Goal: Task Accomplishment & Management: Manage account settings

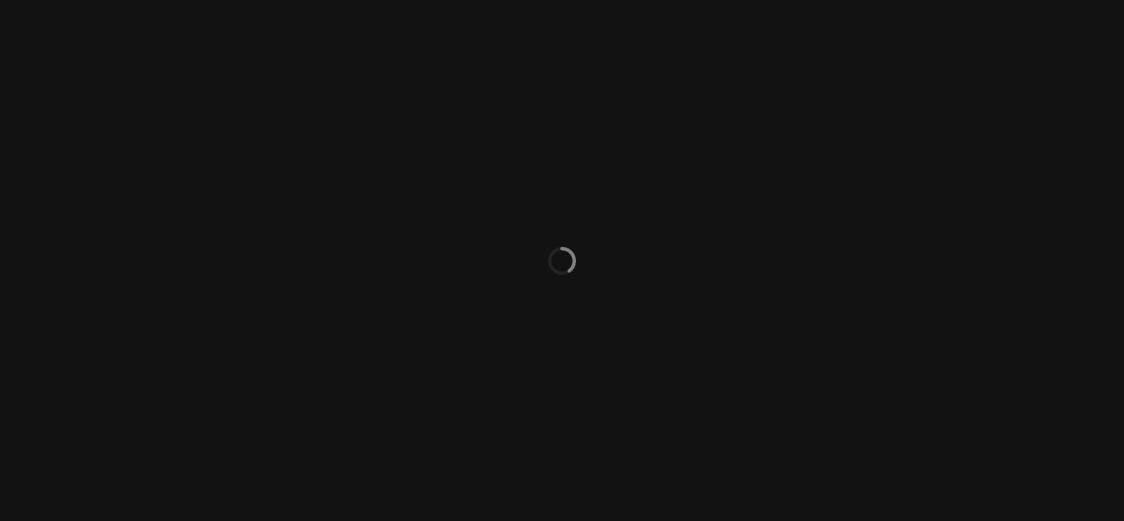
select select "ACTIVE"
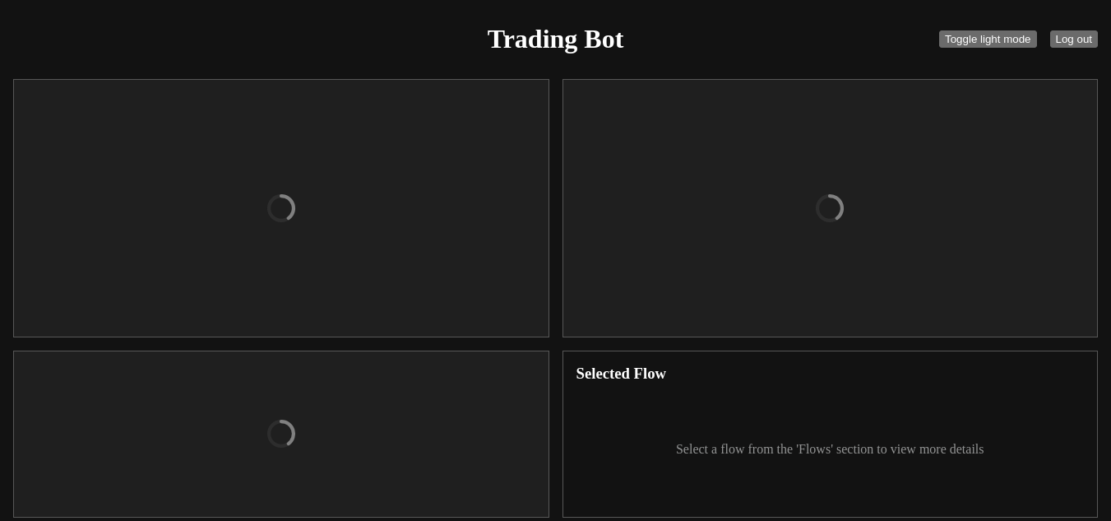
checkbox input "true"
type input "organizations/bd7c6c68-3ffe-43f4-a3f8-b983541200ea/apiKeys/a307a0ed-e3b6-4522-b…"
type textarea "[ENCRYPTION_KEY]"
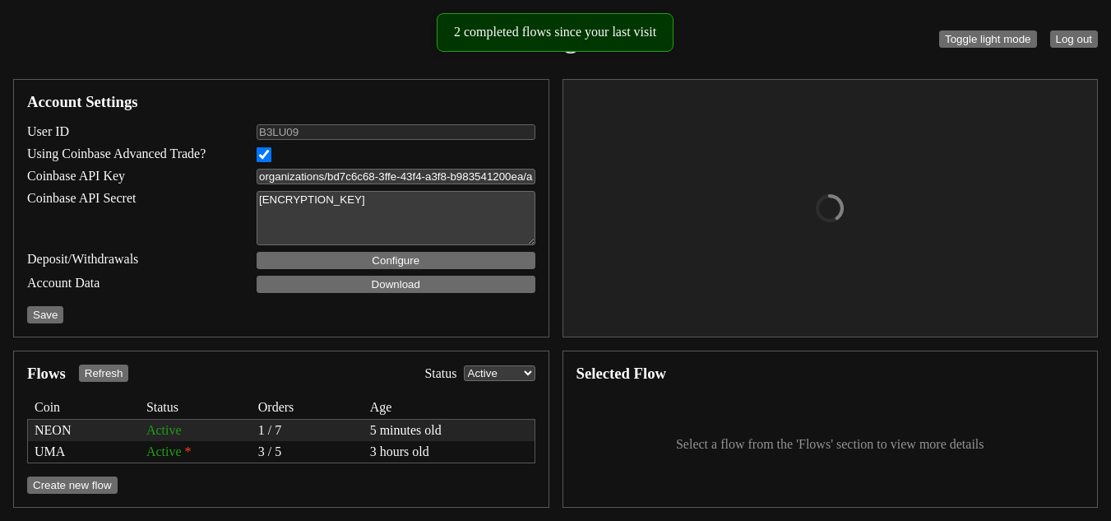
select select "USDC"
type input "7000"
type input "11000"
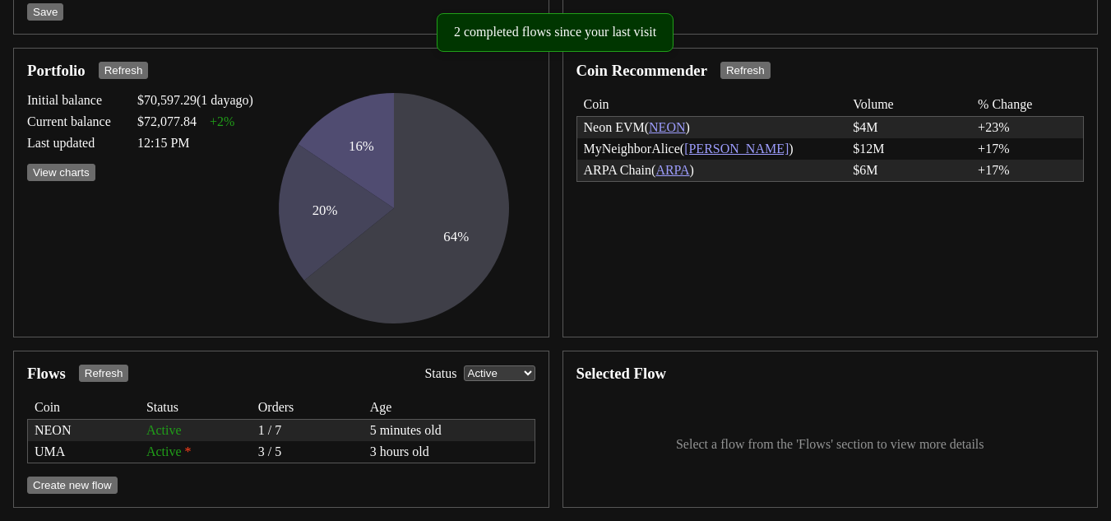
scroll to position [308, 0]
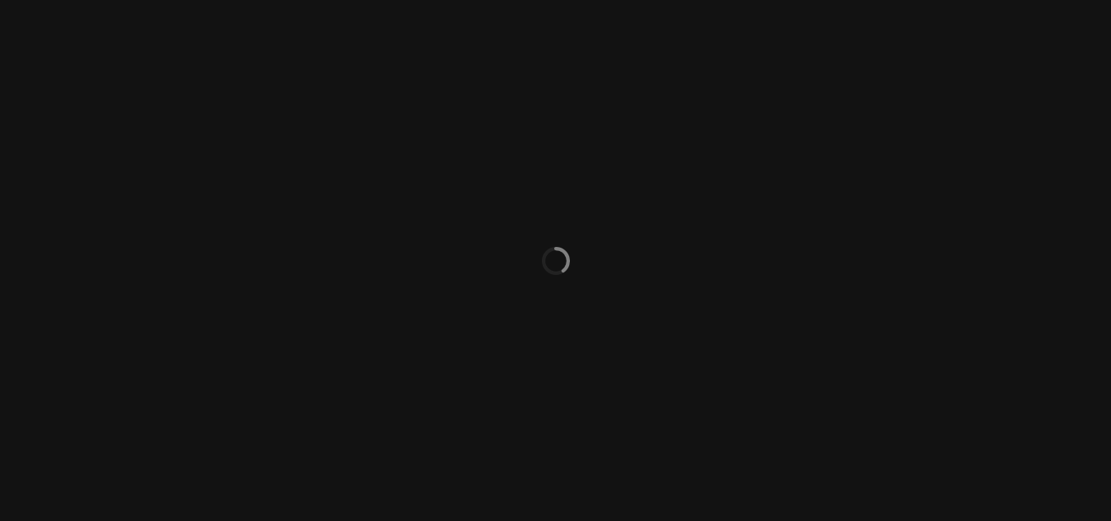
select select "ACTIVE"
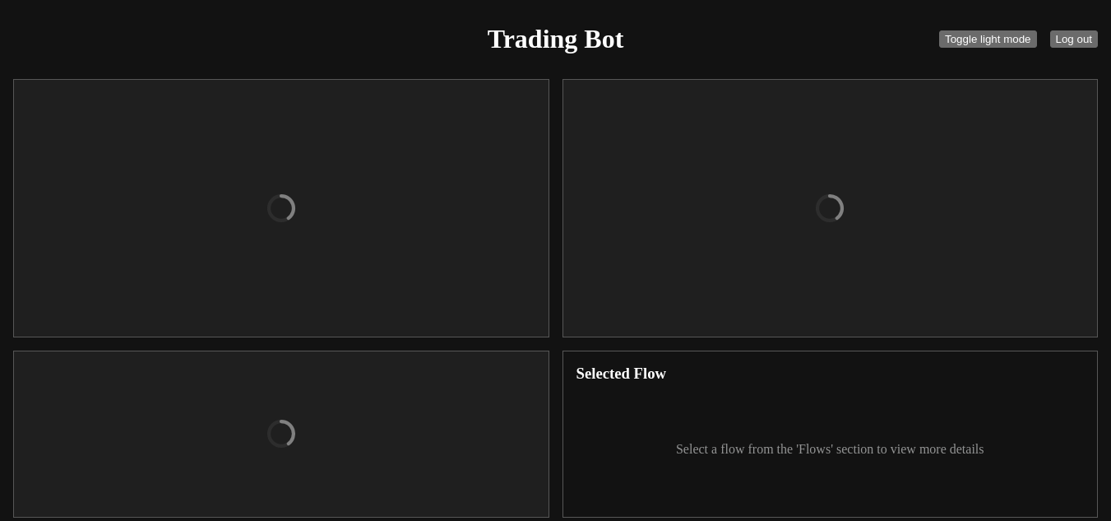
checkbox input "true"
type input "organizations/bd7c6c68-3ffe-43f4-a3f8-b983541200ea/apiKeys/a307a0ed-e3b6-4522-b…"
type textarea "[ENCRYPTION_KEY]"
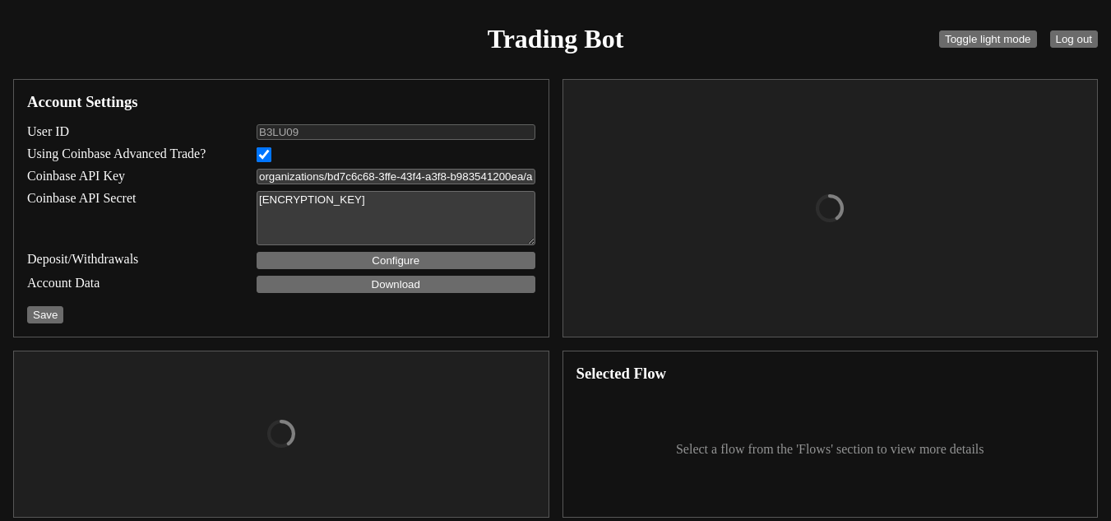
select select "USDC"
type input "7000"
type input "11000"
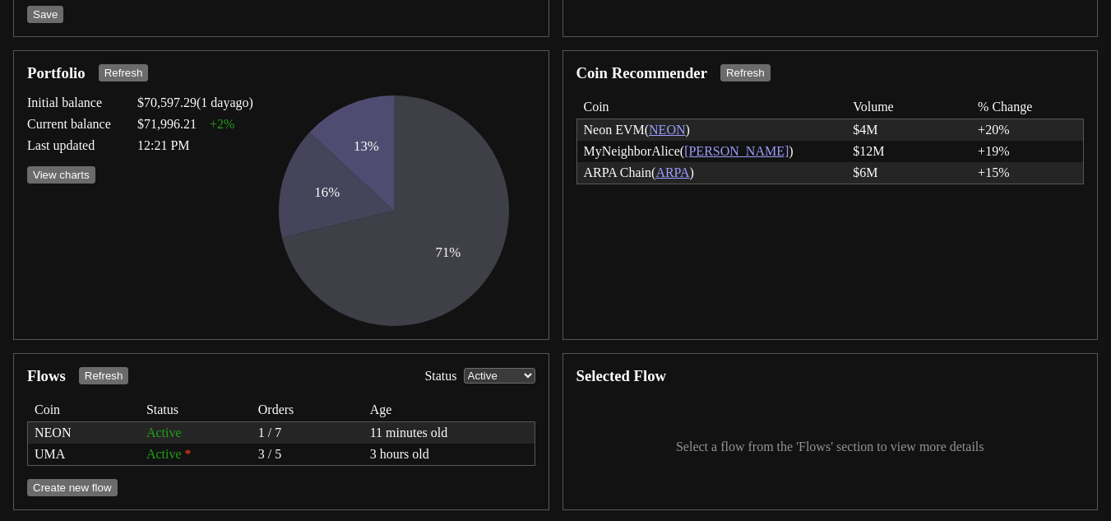
scroll to position [308, 0]
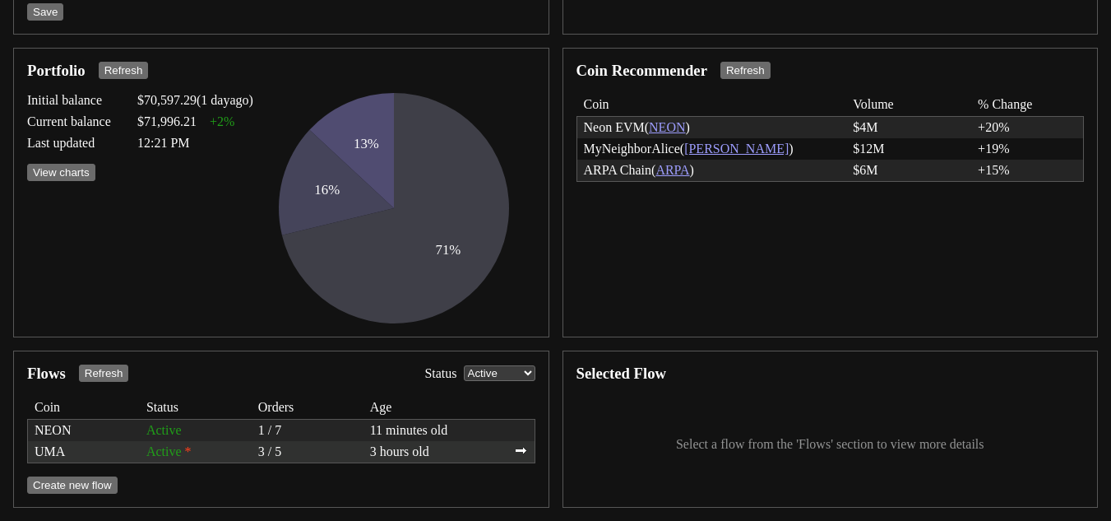
click at [160, 451] on div "Active *" at bounding box center [195, 451] width 99 height 15
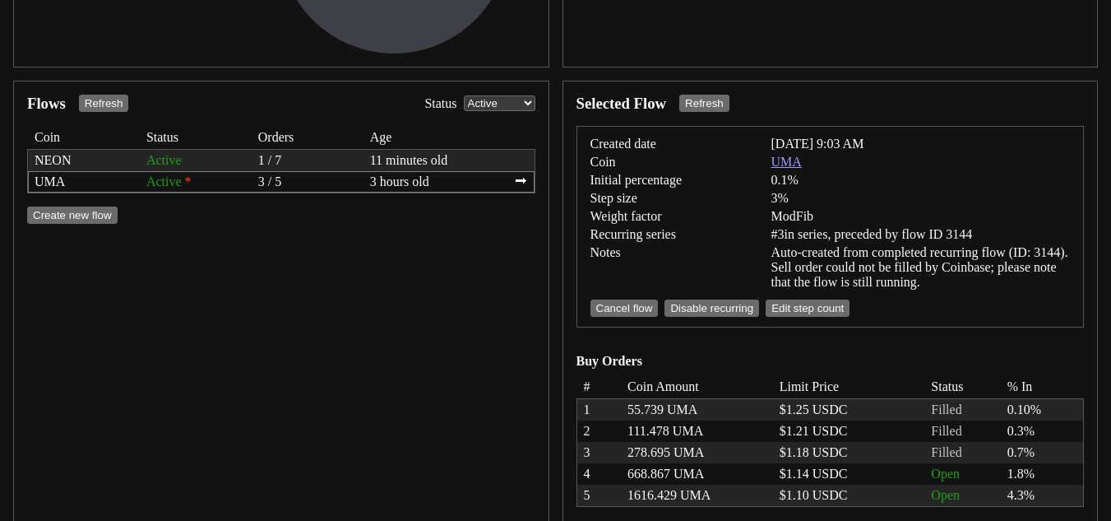
scroll to position [587, 0]
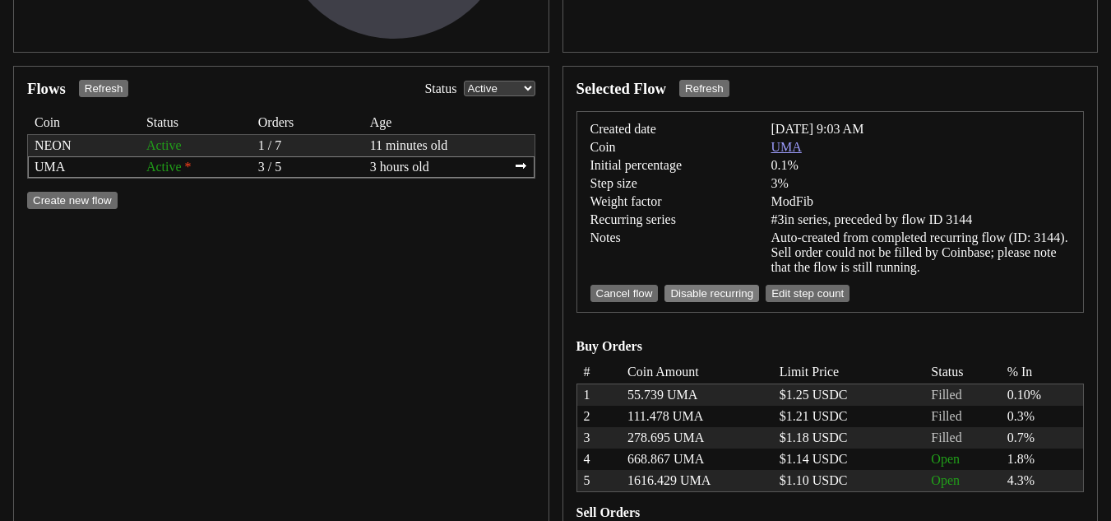
click at [723, 290] on button "Disable recurring" at bounding box center [712, 293] width 95 height 17
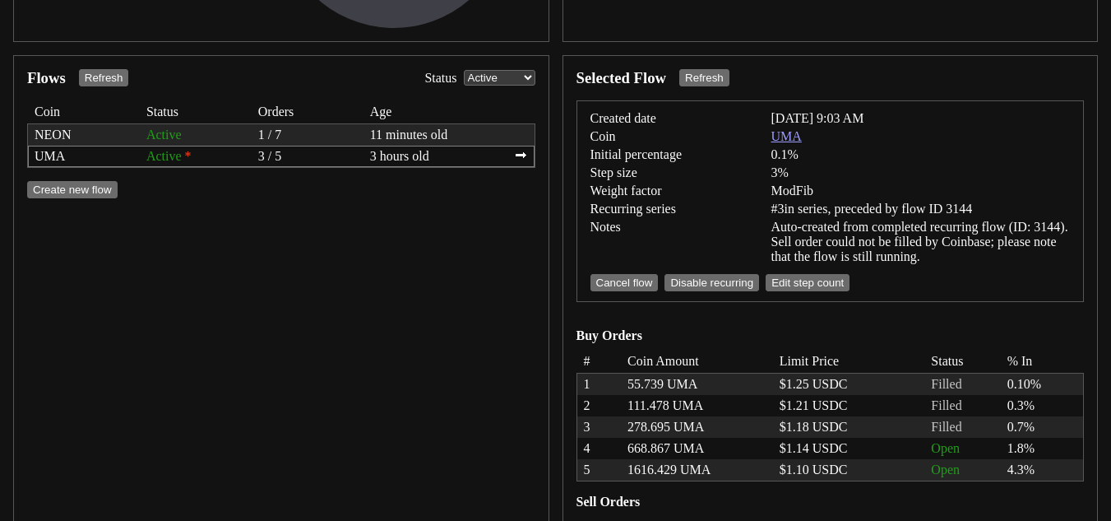
scroll to position [752, 0]
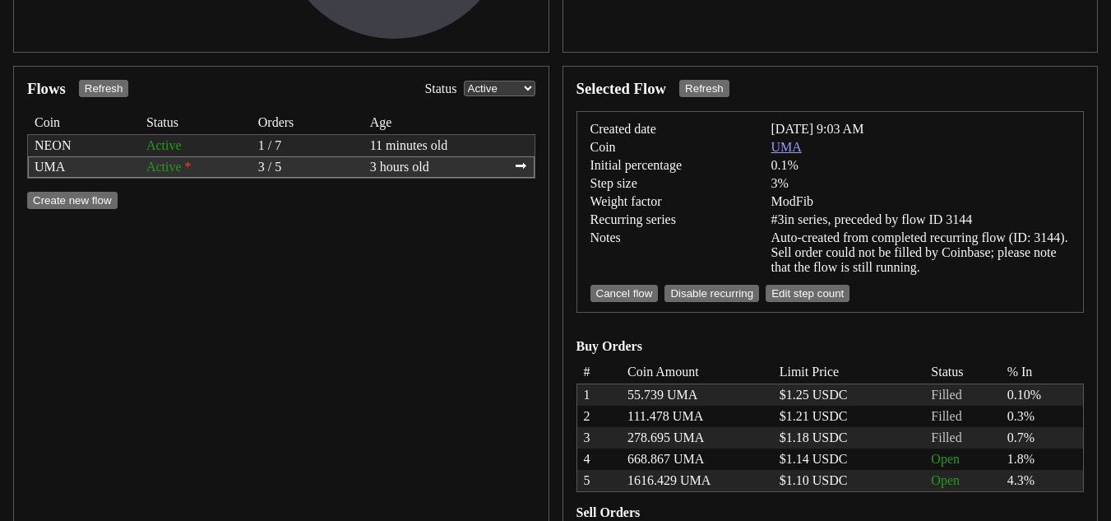
click at [431, 173] on div "3 hours old" at bounding box center [436, 167] width 132 height 15
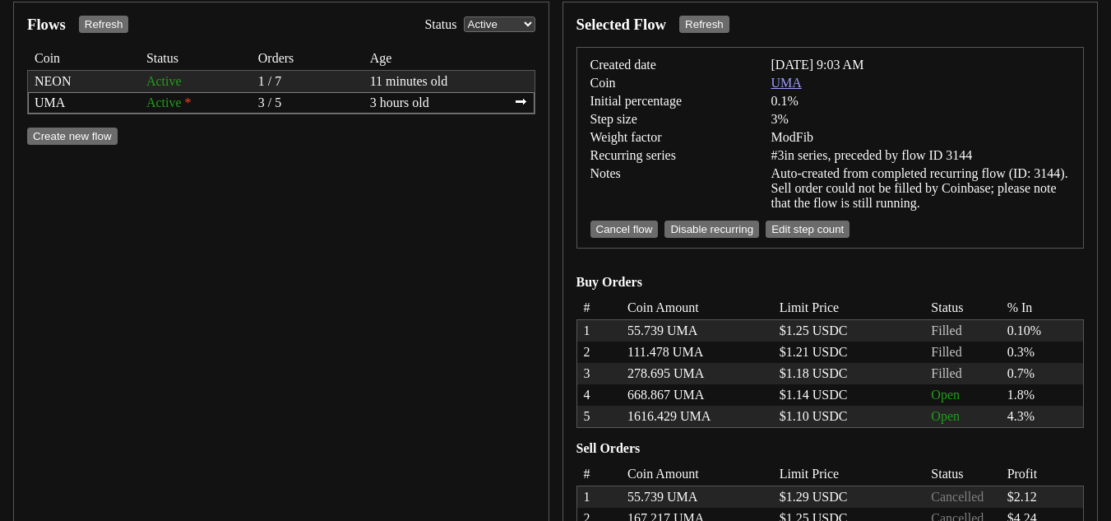
scroll to position [653, 0]
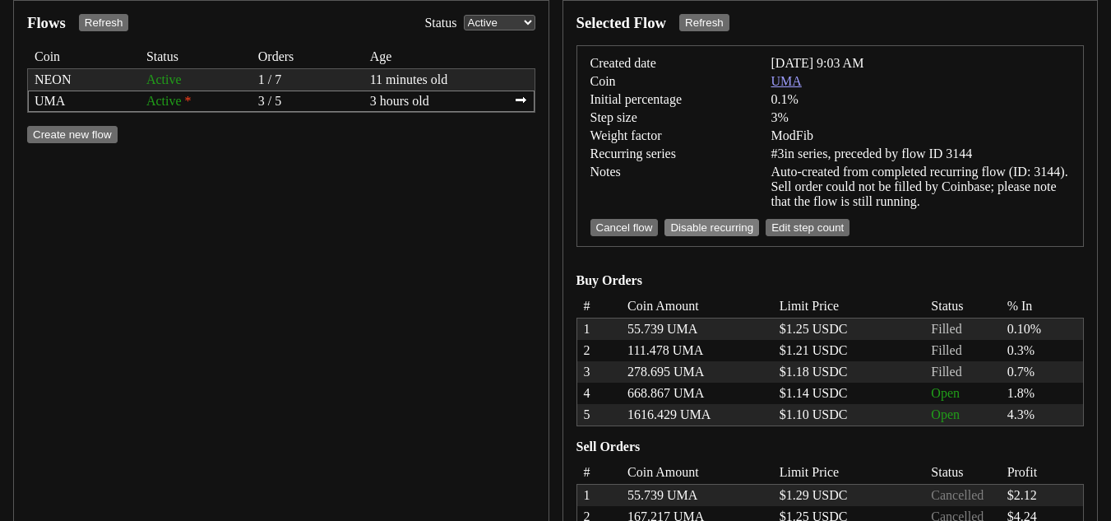
click at [686, 231] on button "Disable recurring" at bounding box center [712, 227] width 95 height 17
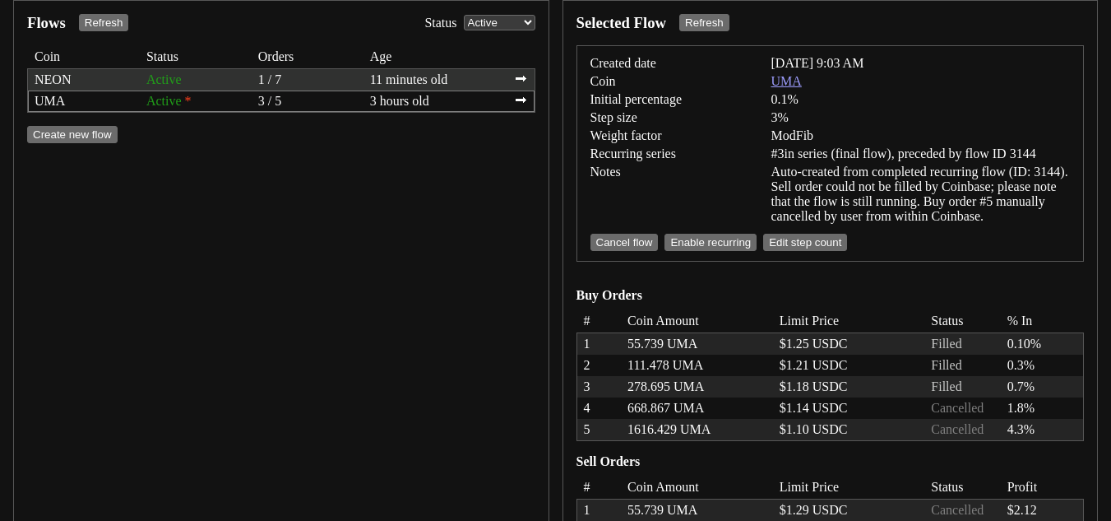
click at [235, 82] on div "Active" at bounding box center [195, 79] width 99 height 15
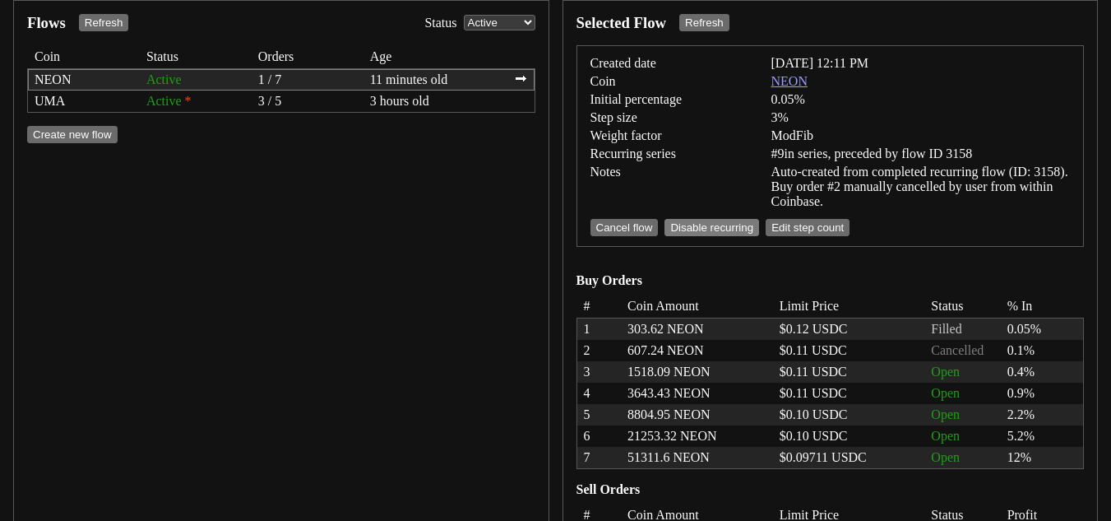
click at [710, 230] on button "Disable recurring" at bounding box center [712, 227] width 95 height 17
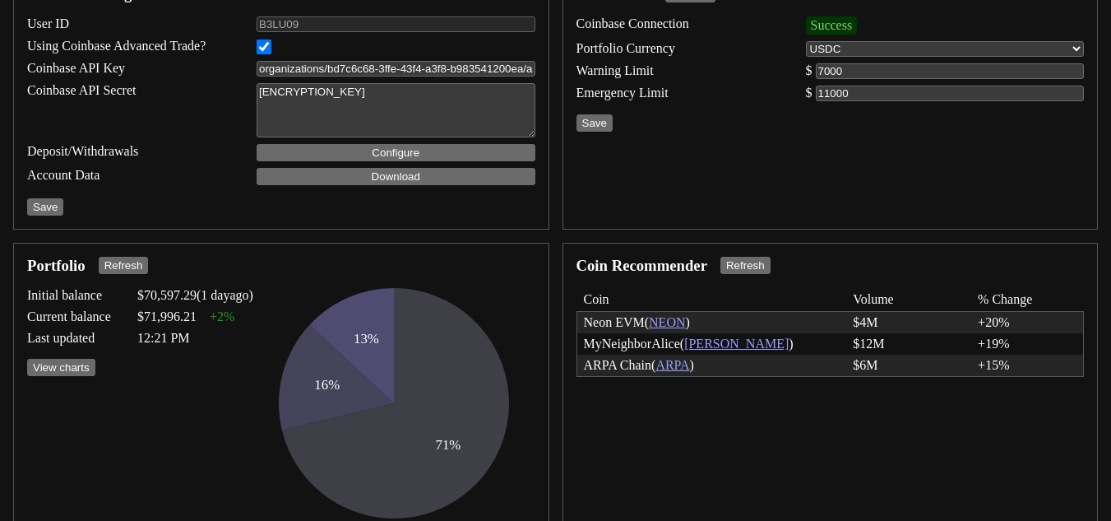
scroll to position [0, 0]
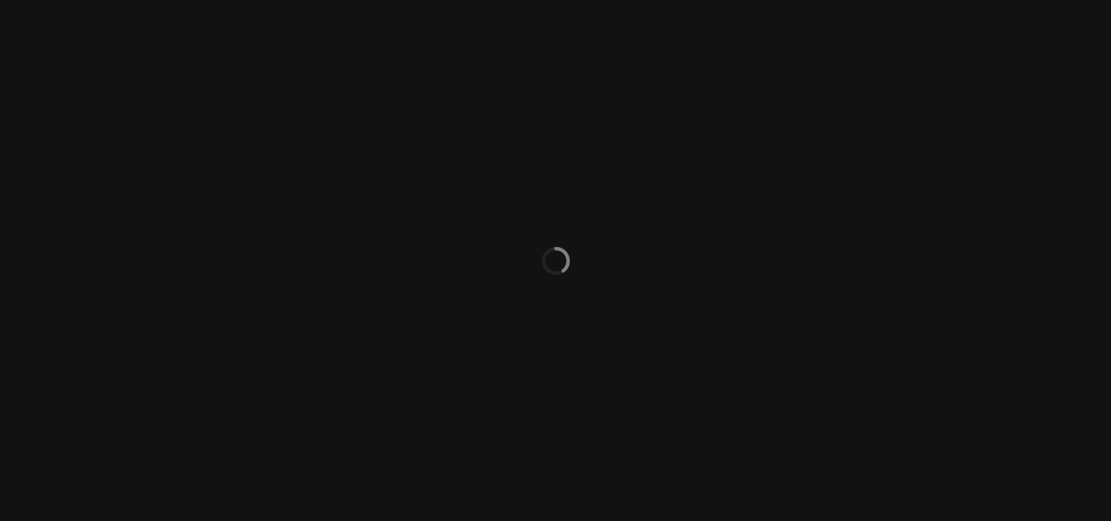
select select "ACTIVE"
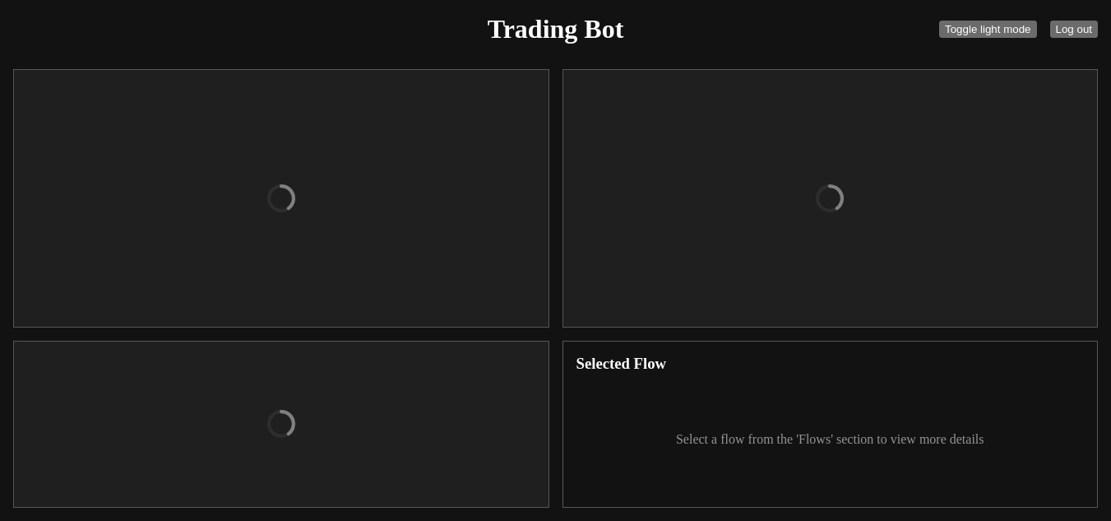
checkbox input "true"
type input "organizations/bd7c6c68-3ffe-43f4-a3f8-b983541200ea/apiKeys/a307a0ed-e3b6-4522-b…"
type textarea "[ENCRYPTION_KEY]"
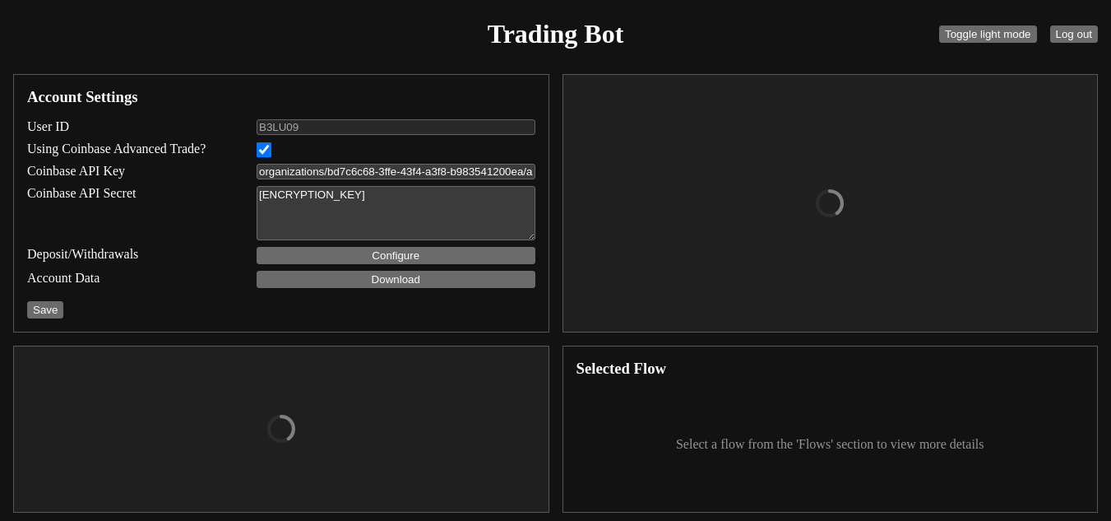
select select "USDC"
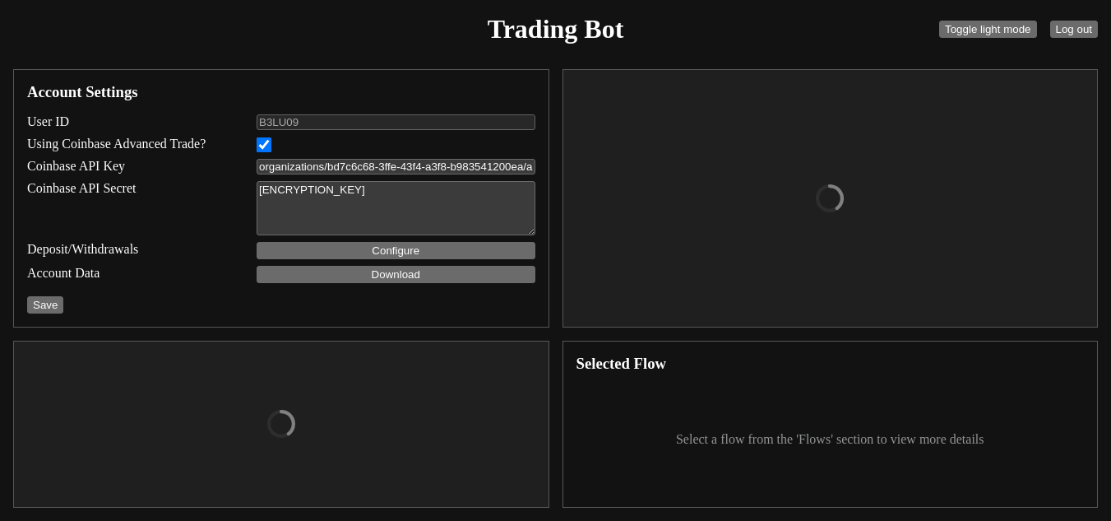
type input "7000"
type input "11000"
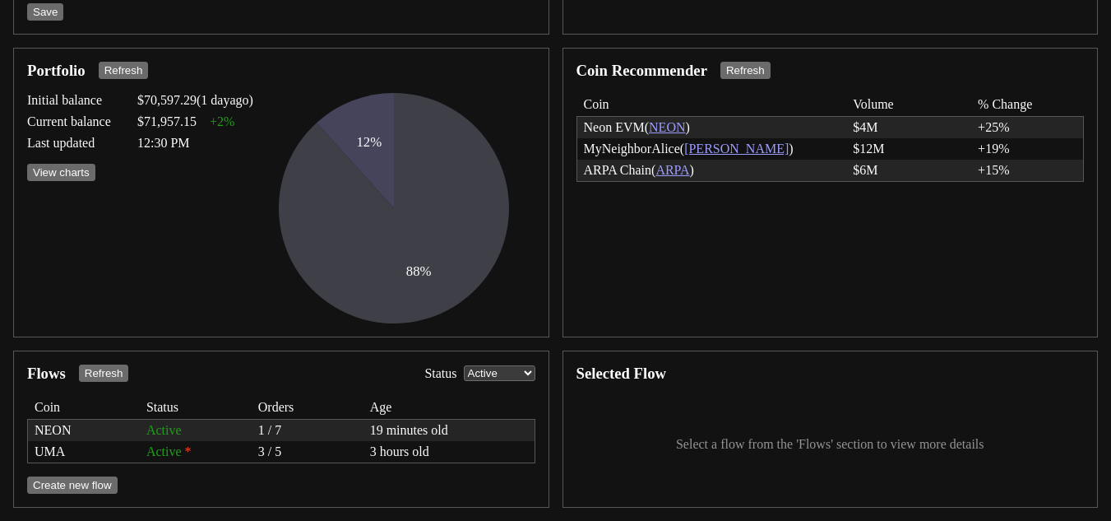
scroll to position [308, 0]
click at [297, 425] on div "1 / 7" at bounding box center [307, 430] width 99 height 15
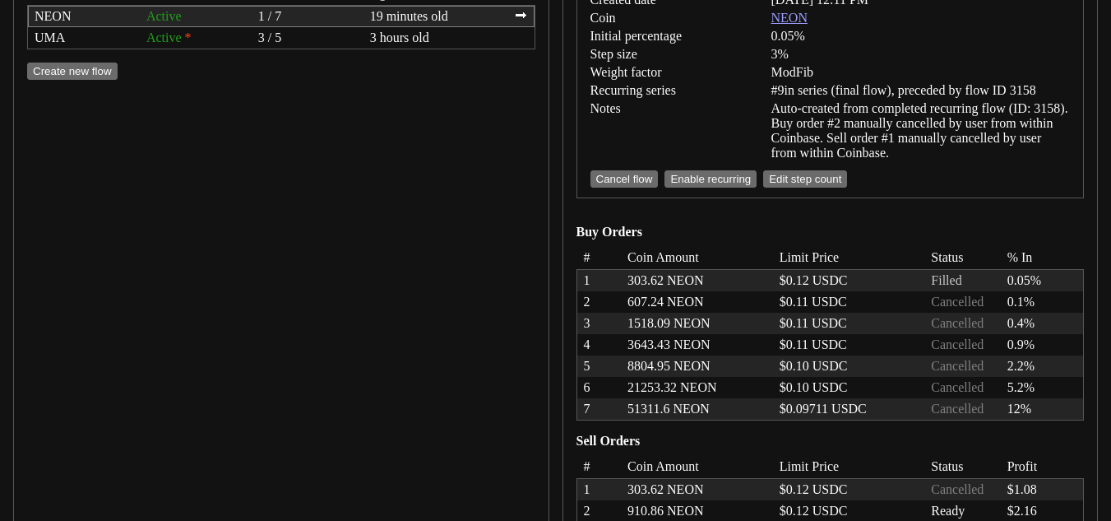
scroll to position [719, 0]
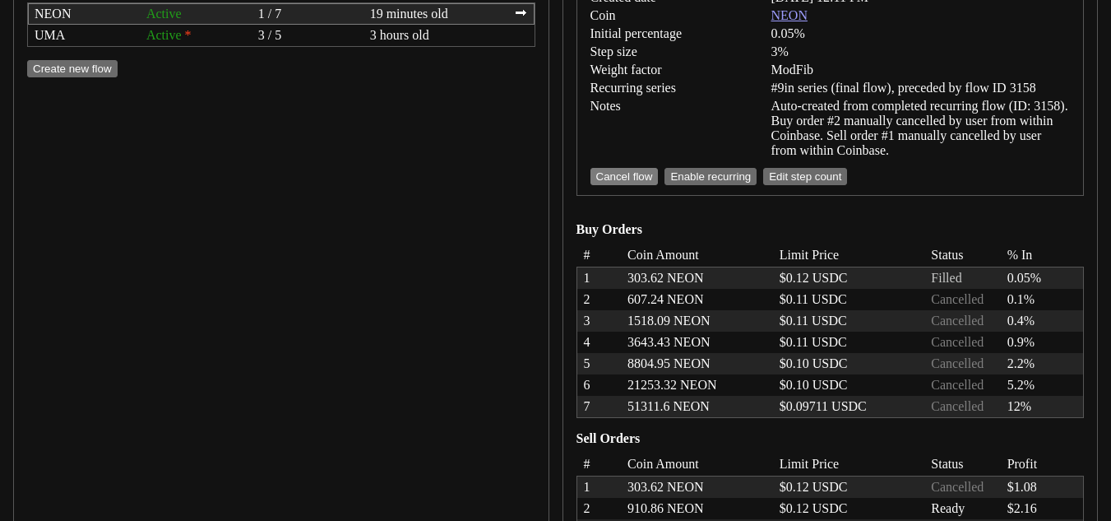
click at [632, 176] on button "Cancel flow" at bounding box center [625, 176] width 68 height 17
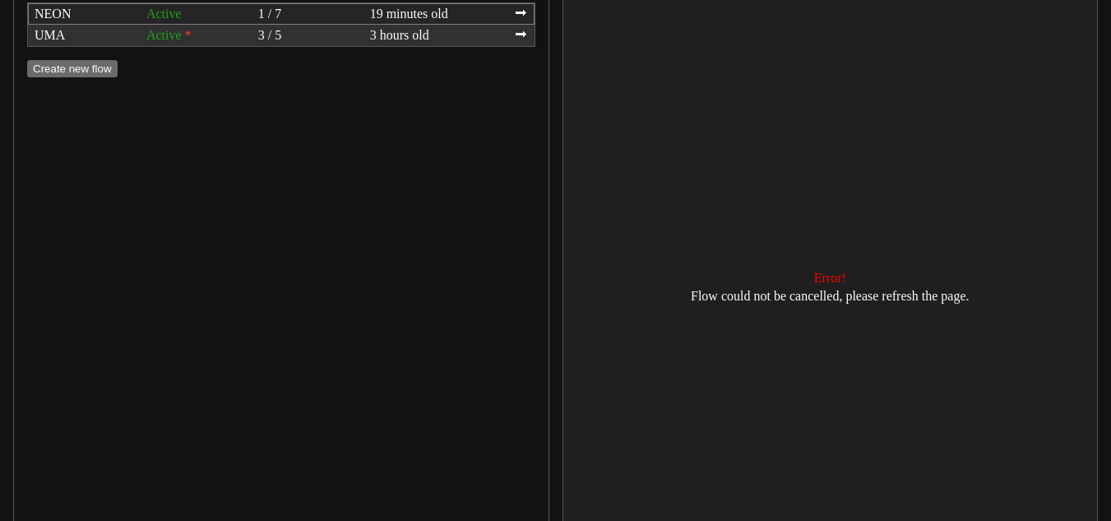
click at [292, 39] on div "3 / 5" at bounding box center [307, 35] width 99 height 15
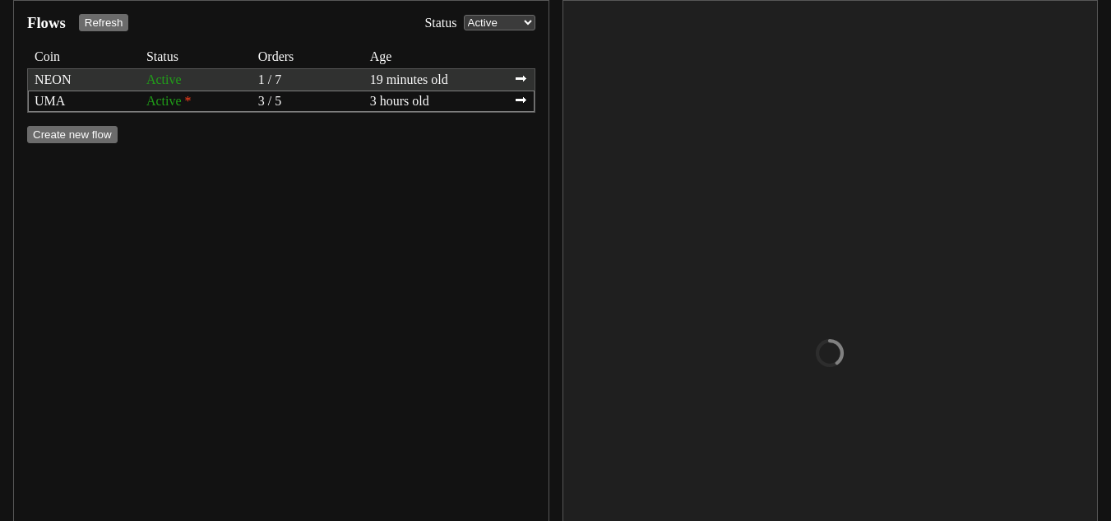
click at [306, 86] on div "1 / 7" at bounding box center [307, 79] width 99 height 15
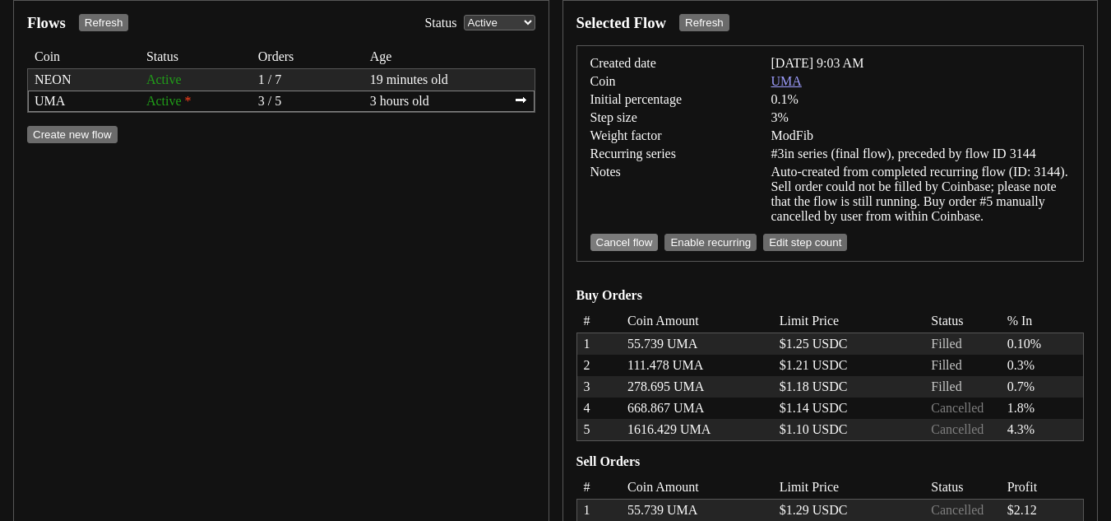
click at [624, 240] on button "Cancel flow" at bounding box center [625, 242] width 68 height 17
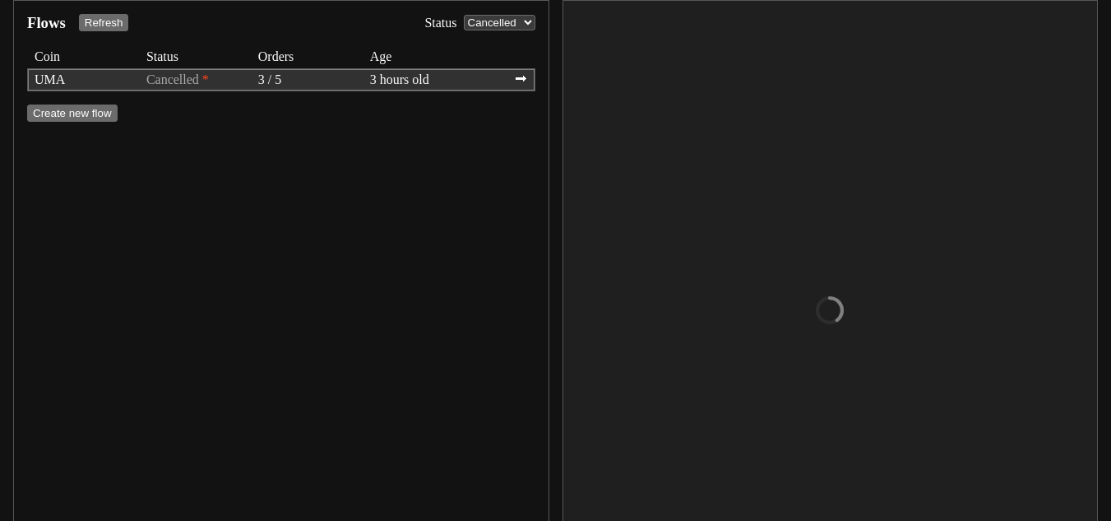
click at [273, 71] on div "UMA Cancelled * 3 / 5 3 hours old ⮕" at bounding box center [281, 79] width 507 height 21
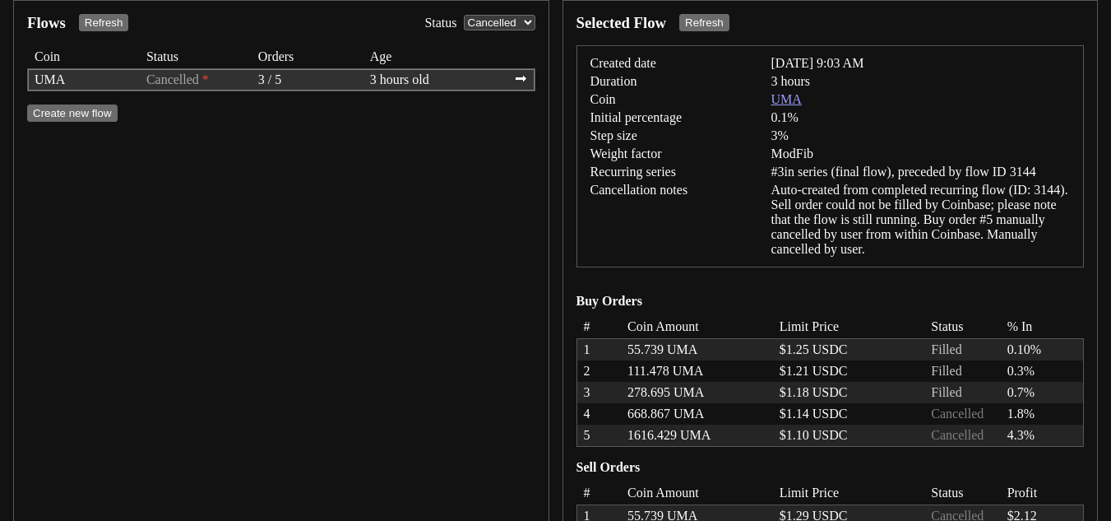
click at [352, 80] on div "3 / 5" at bounding box center [307, 79] width 99 height 15
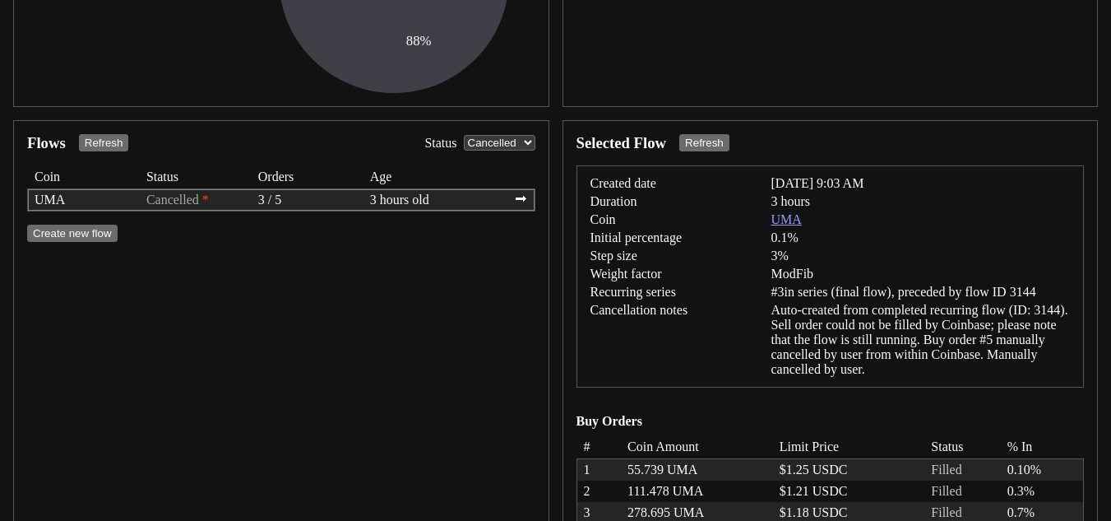
scroll to position [324, 0]
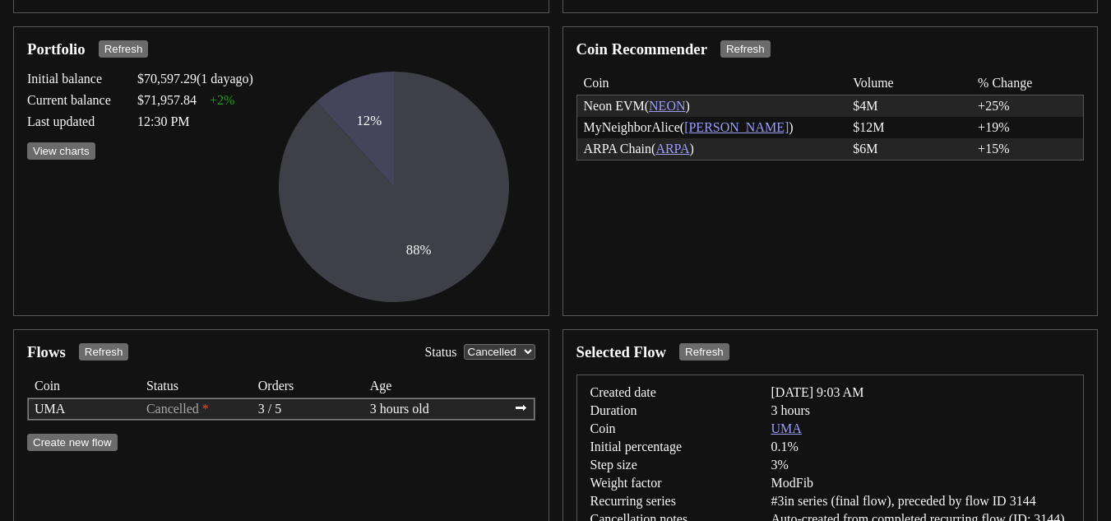
click at [517, 345] on select "All Active Cancelled Completed Error" at bounding box center [500, 352] width 72 height 16
click at [464, 344] on select "All Active Cancelled Completed Error" at bounding box center [500, 352] width 72 height 16
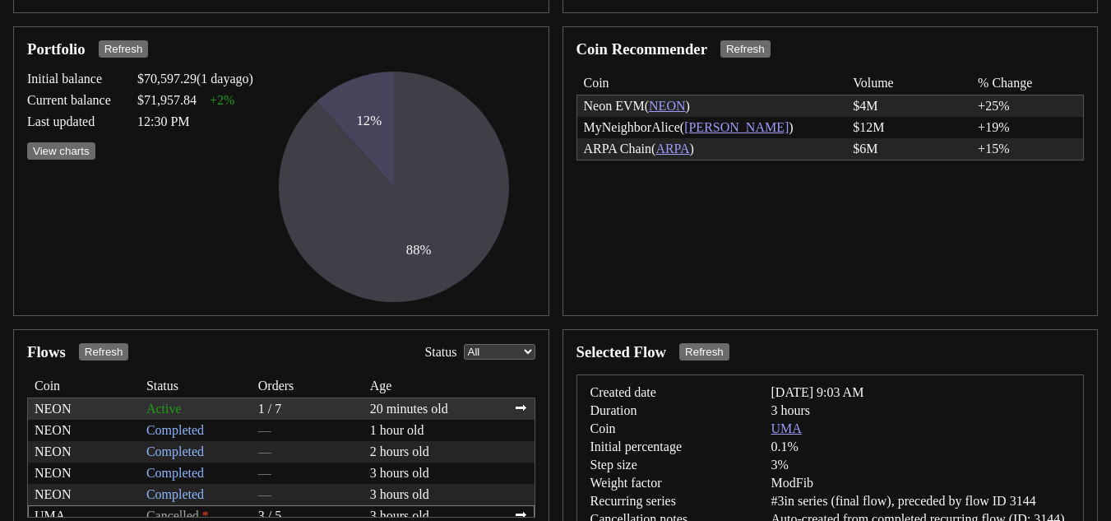
click at [258, 402] on div "1 / 7" at bounding box center [307, 408] width 99 height 15
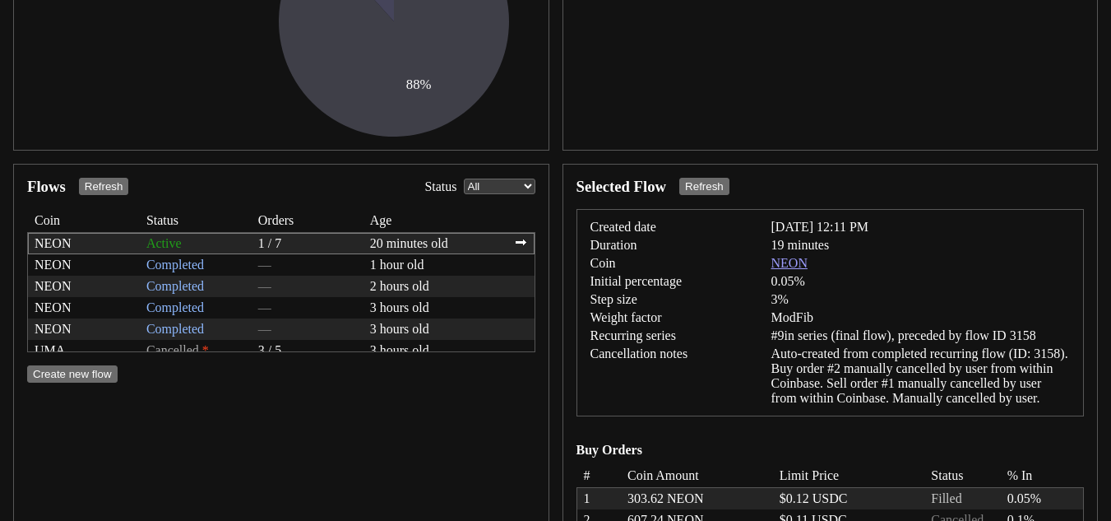
scroll to position [489, 0]
click at [452, 181] on span "Status" at bounding box center [440, 187] width 32 height 15
click at [501, 193] on select "All Active Cancelled Completed Error" at bounding box center [500, 187] width 72 height 16
select select "ACTIVE"
click at [464, 179] on select "All Active Cancelled Completed Error" at bounding box center [500, 187] width 72 height 16
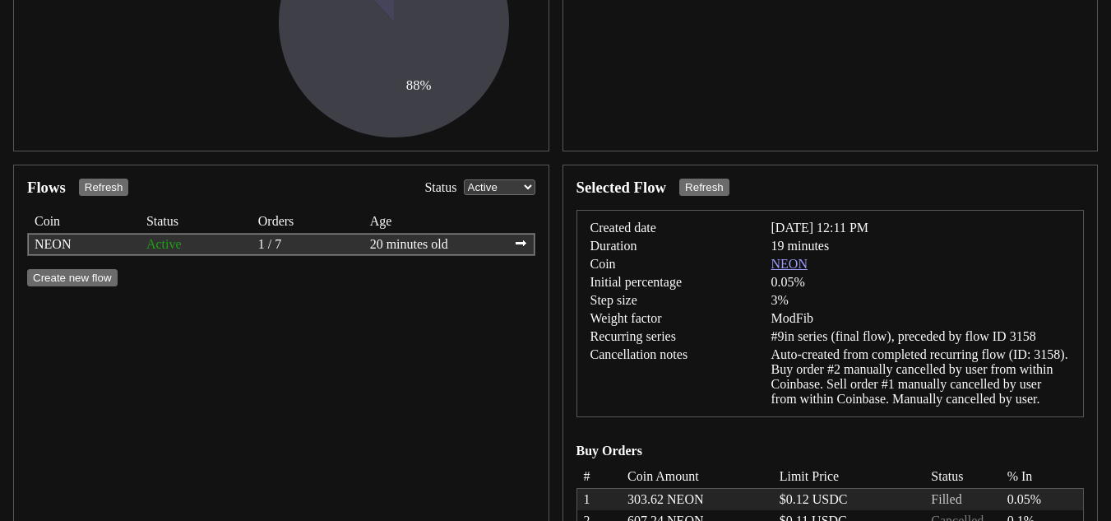
click at [335, 237] on div "NEON Active 1 / 7 20 minutes old ⮕" at bounding box center [281, 244] width 507 height 21
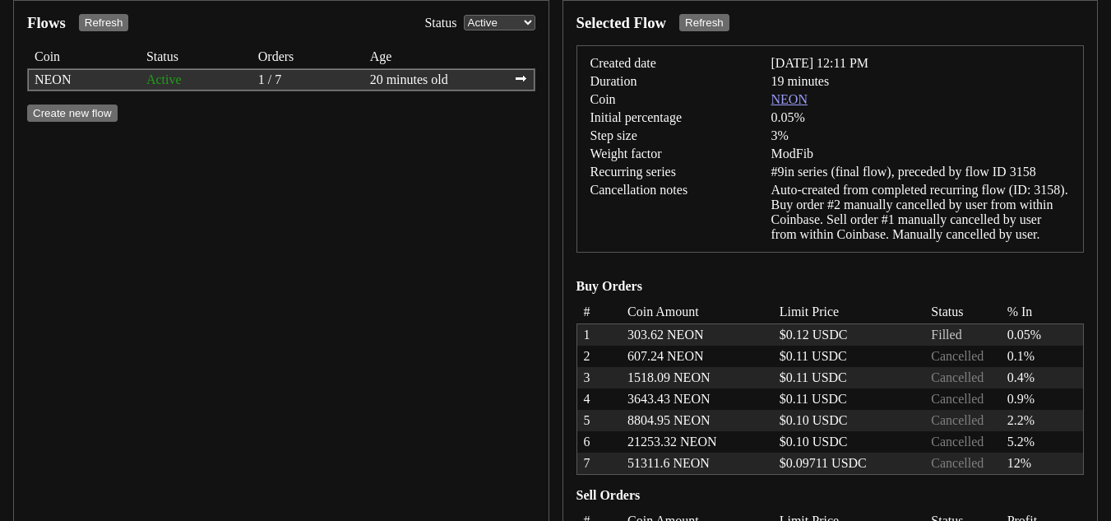
click at [406, 79] on div "20 minutes old" at bounding box center [436, 79] width 132 height 15
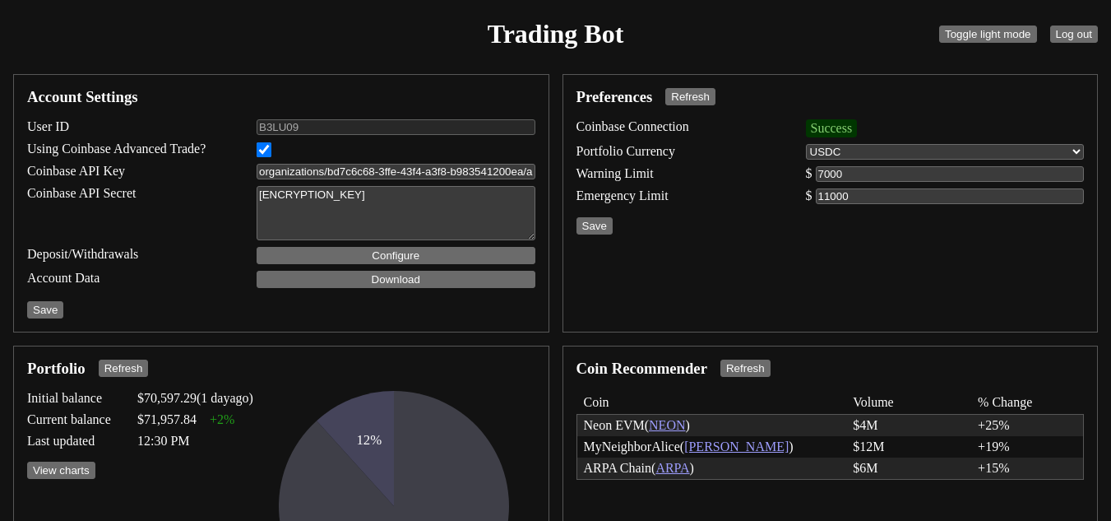
scroll to position [0, 0]
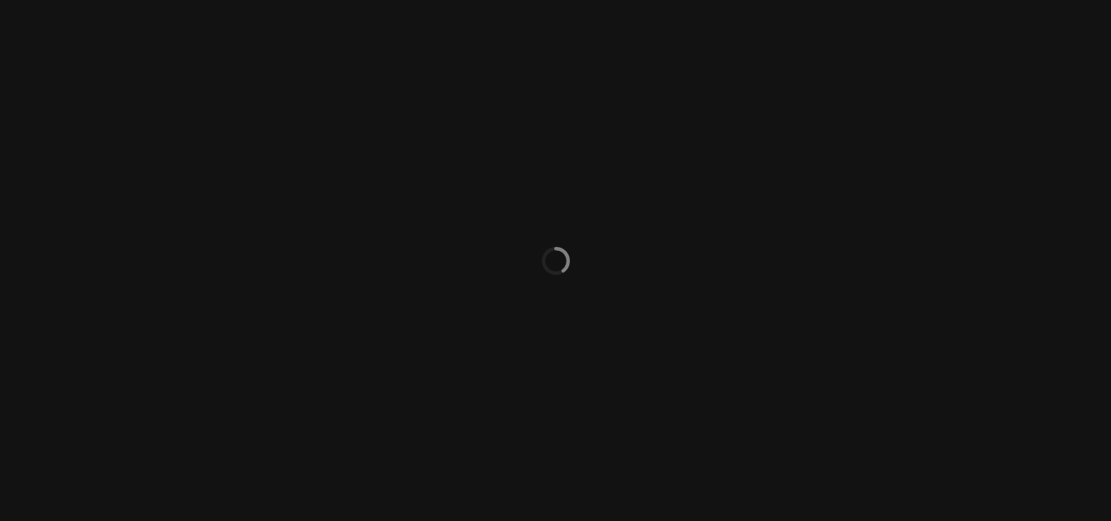
select select "ACTIVE"
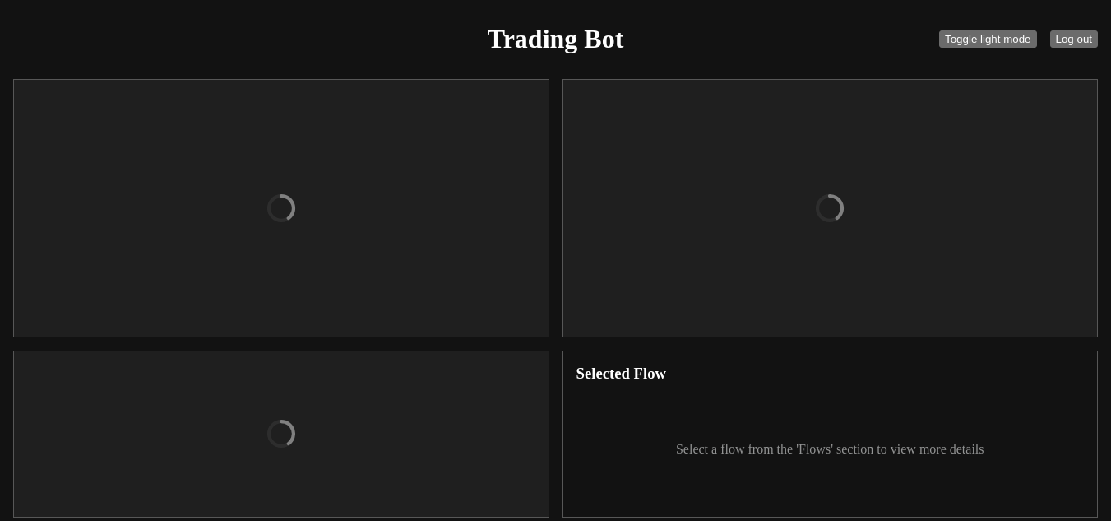
checkbox input "true"
type input "organizations/bd7c6c68-3ffe-43f4-a3f8-b983541200ea/apiKeys/a307a0ed-e3b6-4522-b…"
type textarea "[ENCRYPTION_KEY]"
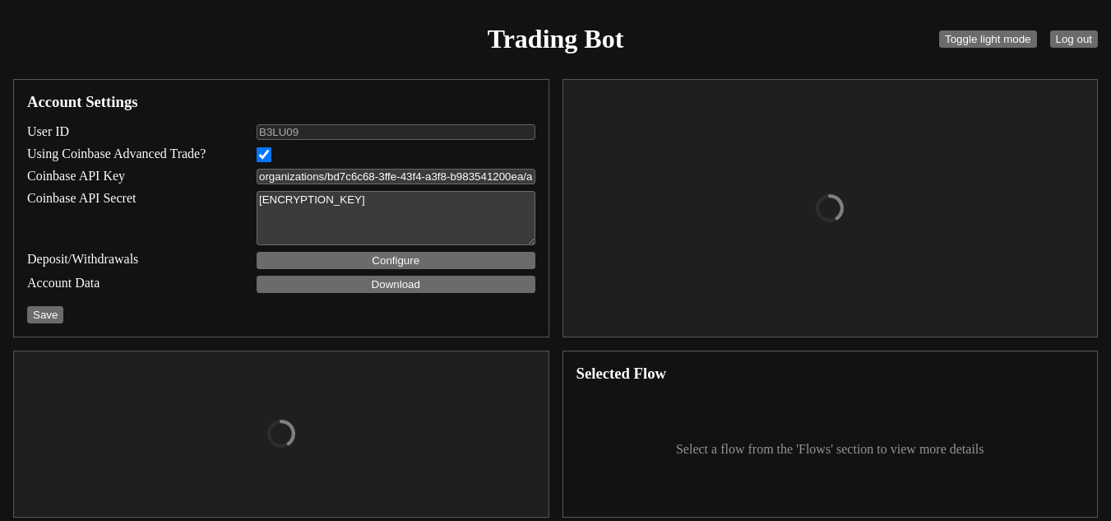
select select "USDC"
type input "7000"
type input "11000"
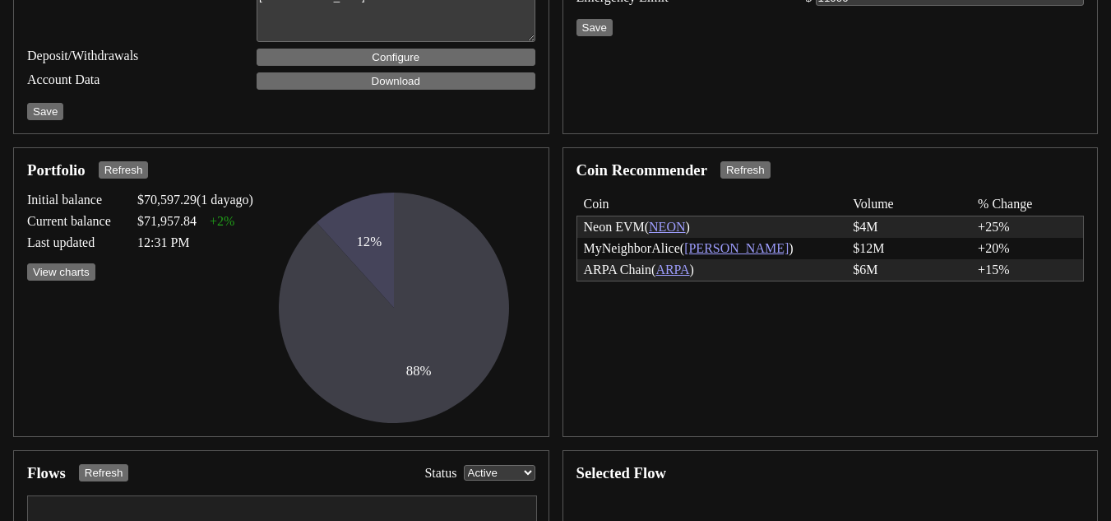
scroll to position [165, 0]
